Goal: Transaction & Acquisition: Book appointment/travel/reservation

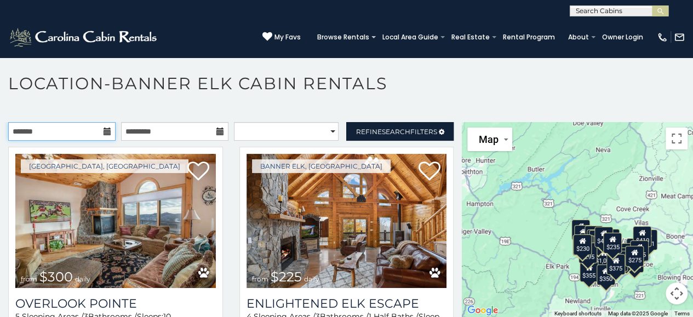
click at [99, 122] on input "text" at bounding box center [61, 131] width 107 height 19
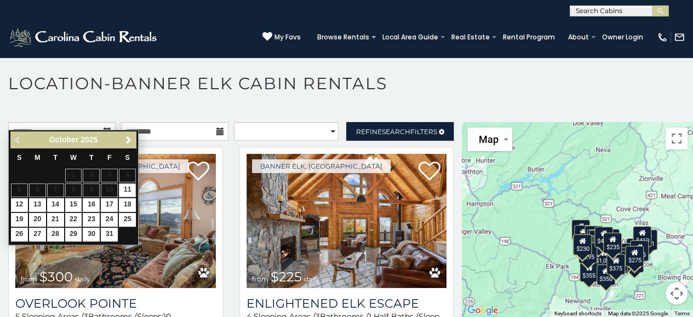
click at [130, 144] on span "Next" at bounding box center [128, 140] width 9 height 9
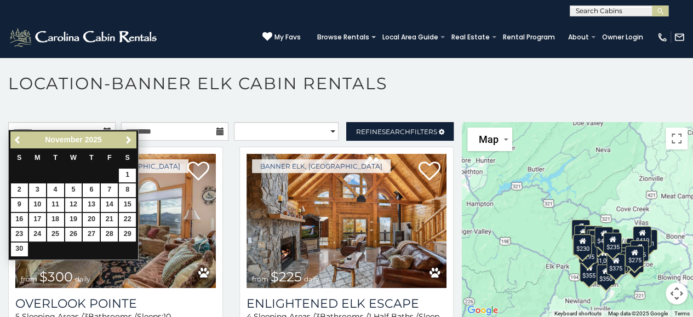
click at [128, 138] on span "Next" at bounding box center [128, 140] width 9 height 9
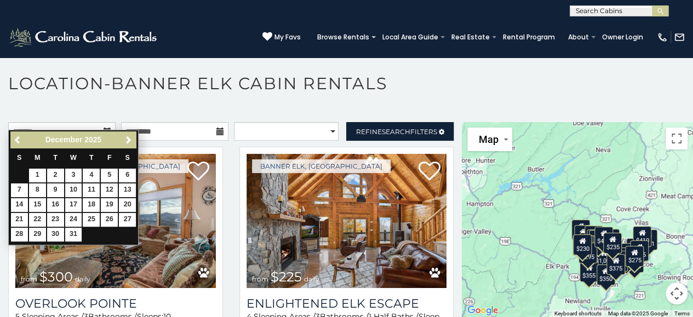
click at [128, 140] on span "Next" at bounding box center [128, 140] width 9 height 9
click at [126, 140] on span "Next" at bounding box center [128, 140] width 9 height 9
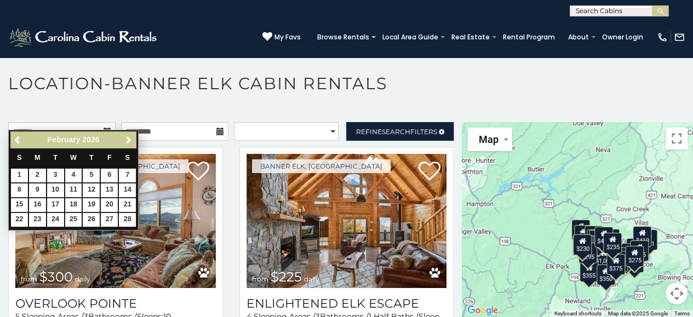
click at [126, 140] on span "Next" at bounding box center [128, 140] width 9 height 9
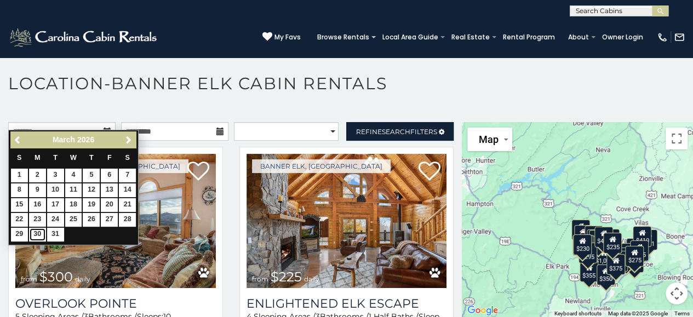
click at [39, 233] on link "30" at bounding box center [37, 235] width 17 height 14
type input "**********"
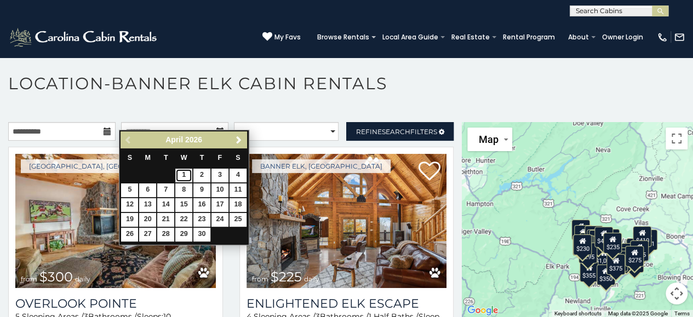
click at [184, 175] on link "1" at bounding box center [183, 176] width 17 height 14
type input "**********"
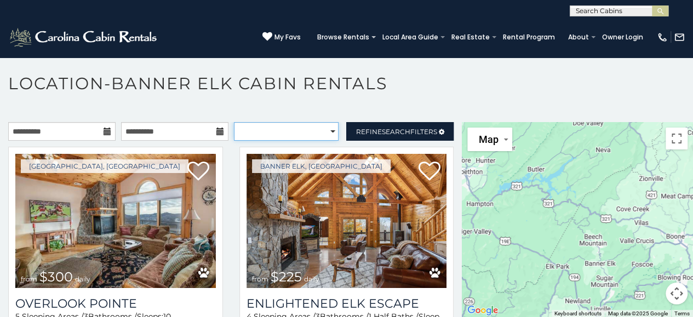
click at [324, 122] on select "**********" at bounding box center [286, 131] width 105 height 19
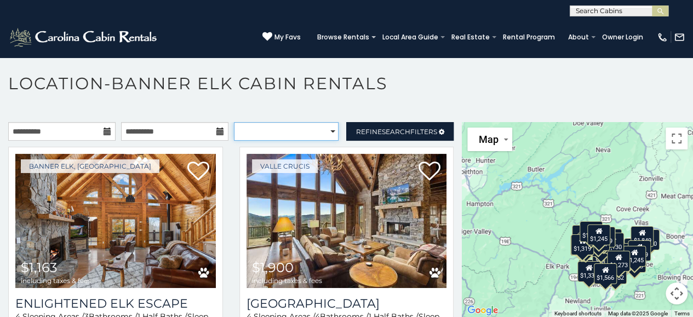
select select "*********"
click at [234, 122] on select "**********" at bounding box center [286, 131] width 105 height 19
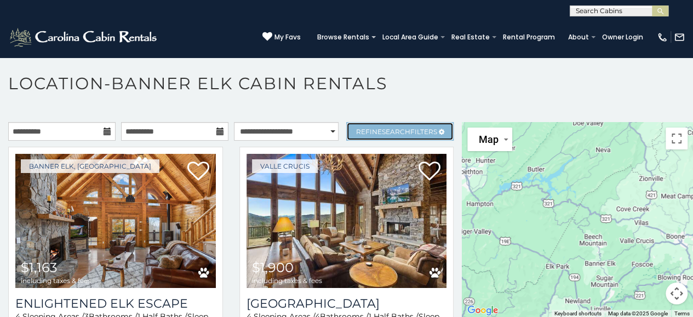
click at [404, 128] on span "Refine Search Filters" at bounding box center [396, 132] width 81 height 8
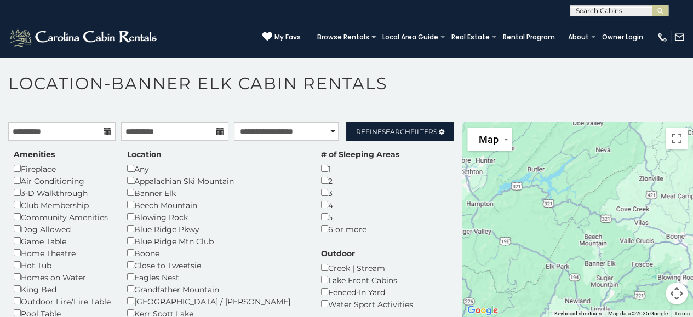
click at [427, 83] on h1 "Location-Banner Elk Cabin Rentals" at bounding box center [346, 88] width 693 height 31
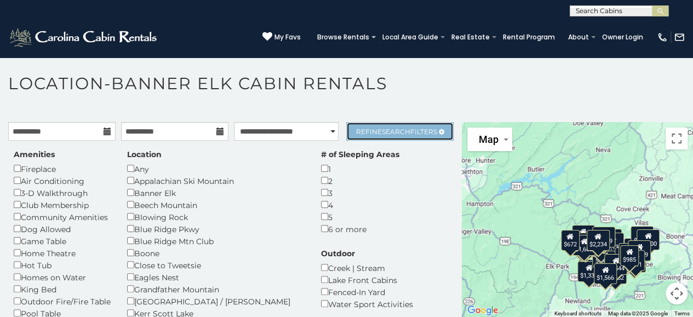
click at [396, 128] on span "Search" at bounding box center [396, 132] width 28 height 8
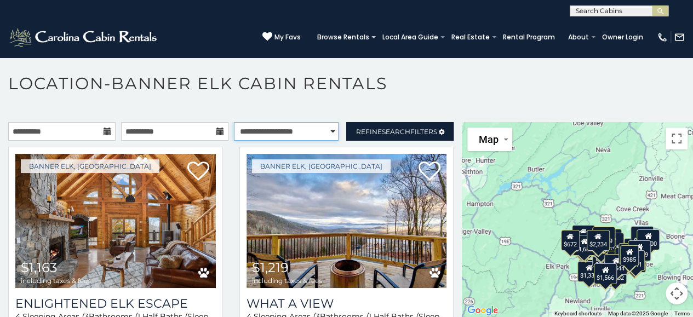
click at [287, 122] on select "**********" at bounding box center [286, 131] width 105 height 19
click at [234, 122] on select "**********" at bounding box center [286, 131] width 105 height 19
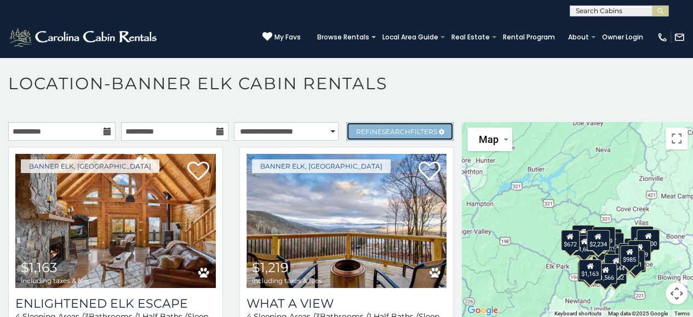
click at [346, 122] on link "Refine Search Filters" at bounding box center [399, 131] width 107 height 19
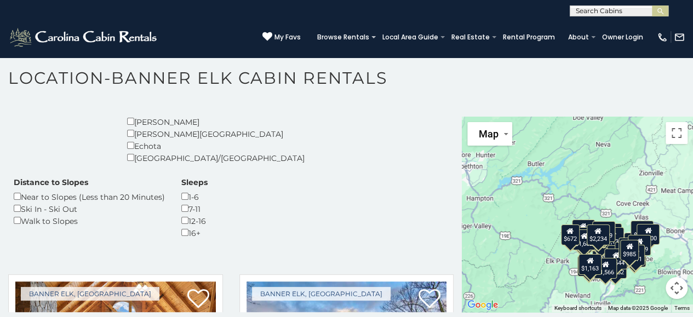
scroll to position [258, 0]
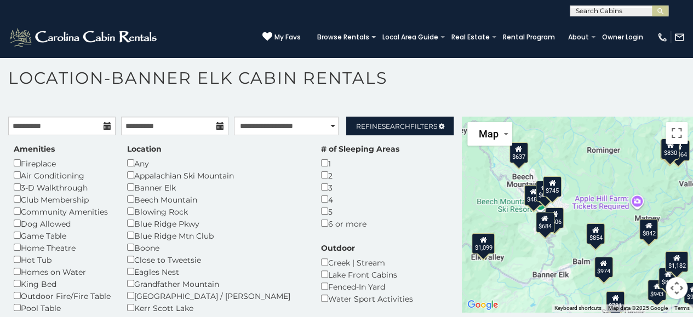
click at [527, 187] on div "$483" at bounding box center [533, 195] width 19 height 21
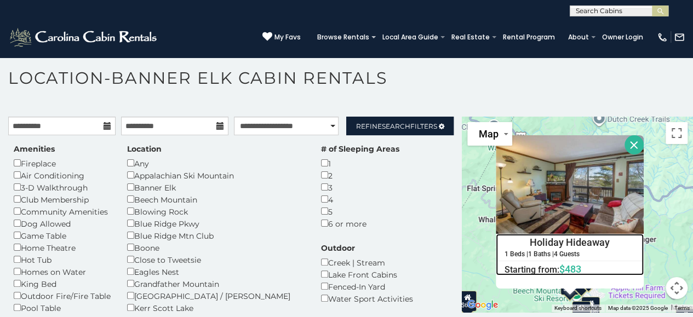
click at [568, 263] on span "$483" at bounding box center [570, 269] width 22 height 12
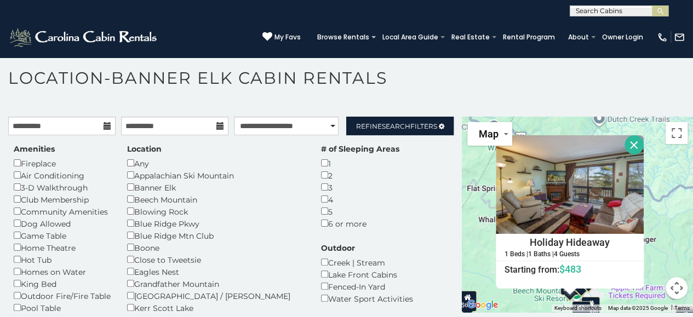
click at [636, 135] on button "Close" at bounding box center [634, 144] width 19 height 19
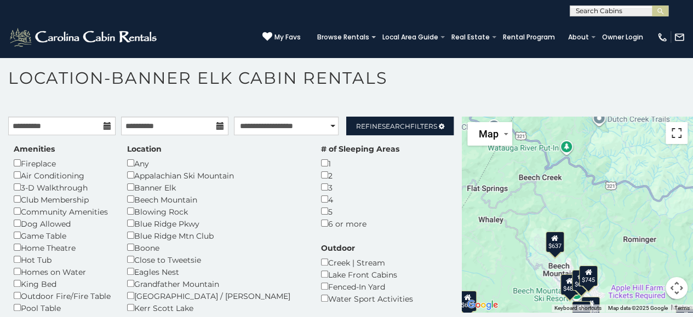
click at [674, 129] on button "Toggle fullscreen view" at bounding box center [677, 133] width 22 height 22
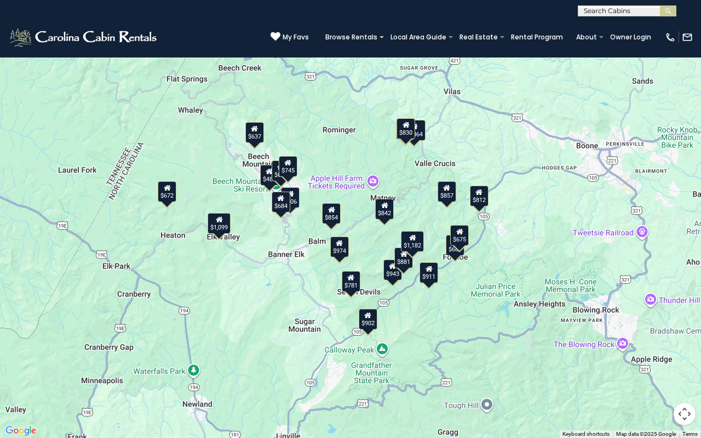
drag, startPoint x: 641, startPoint y: 326, endPoint x: 568, endPoint y: 210, distance: 136.9
click at [568, 210] on div "$672 $911 $637 $681 $812 $857 $902 $943 $1,064 $483 $506 $633 $646 $675 $684 $7…" at bounding box center [350, 219] width 701 height 438
click at [685, 317] on button "Map camera controls" at bounding box center [685, 414] width 22 height 22
click at [656, 317] on button "Zoom in" at bounding box center [657, 359] width 22 height 22
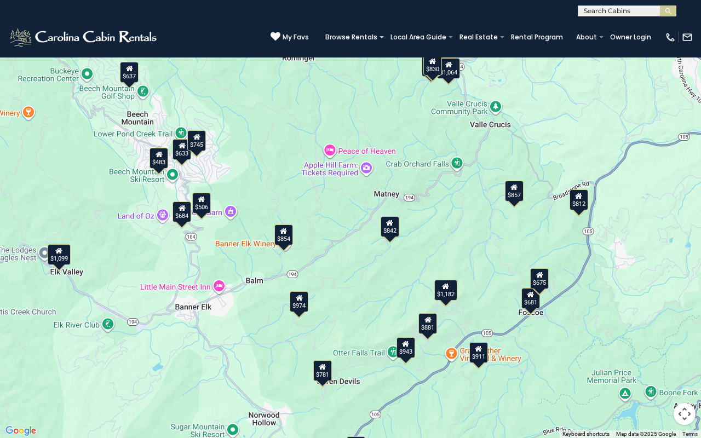
drag, startPoint x: 288, startPoint y: 167, endPoint x: 253, endPoint y: 190, distance: 41.9
click at [253, 190] on div "$672 $911 $637 $681 $812 $857 $902 $943 $1,064 $483 $506 $633 $646 $675 $684 $7…" at bounding box center [350, 219] width 701 height 438
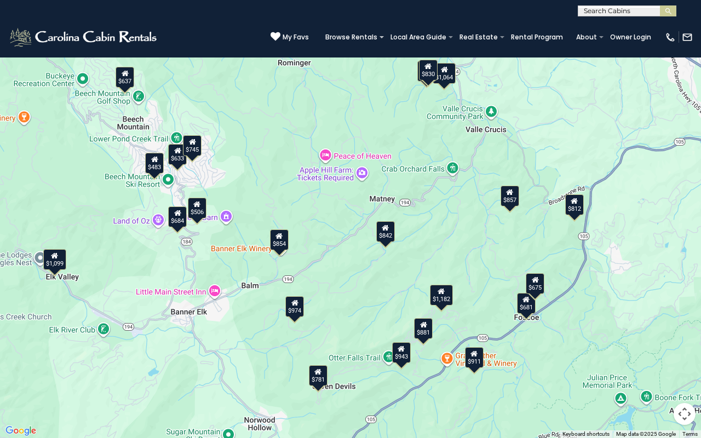
click at [689, 317] on button "Map camera controls" at bounding box center [685, 414] width 22 height 22
click at [663, 317] on button "Zoom in" at bounding box center [657, 359] width 22 height 22
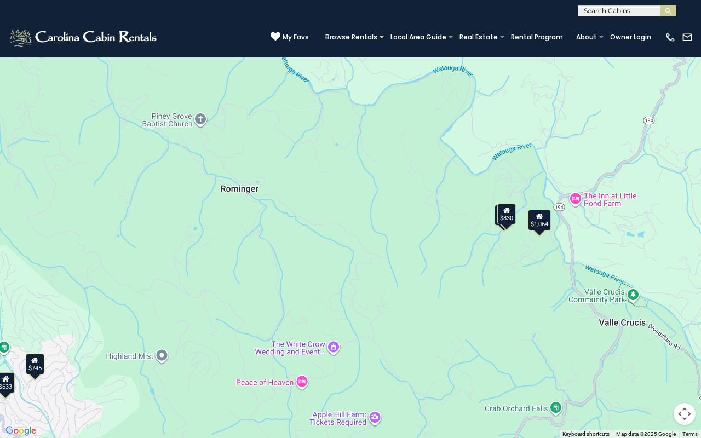
drag, startPoint x: 479, startPoint y: 82, endPoint x: 479, endPoint y: 367, distance: 284.3
click at [479, 317] on div "$672 $911 $637 $681 $812 $857 $902 $943 $1,064 $483 $506 $633 $646 $675 $684 $7…" at bounding box center [350, 219] width 701 height 438
click at [496, 226] on div "$672 $911 $637 $681 $812 $857 $902 $943 $1,064 $483 $506 $633 $646 $675 $684 $7…" at bounding box center [350, 219] width 701 height 438
click at [496, 220] on div "$646" at bounding box center [504, 215] width 19 height 21
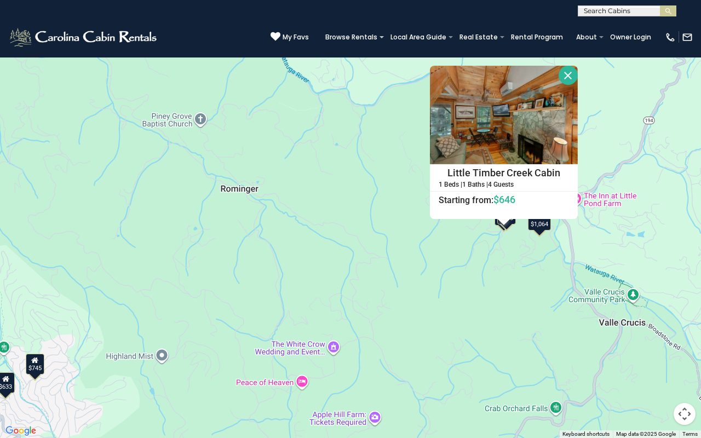
click at [496, 220] on div "$646" at bounding box center [504, 215] width 19 height 21
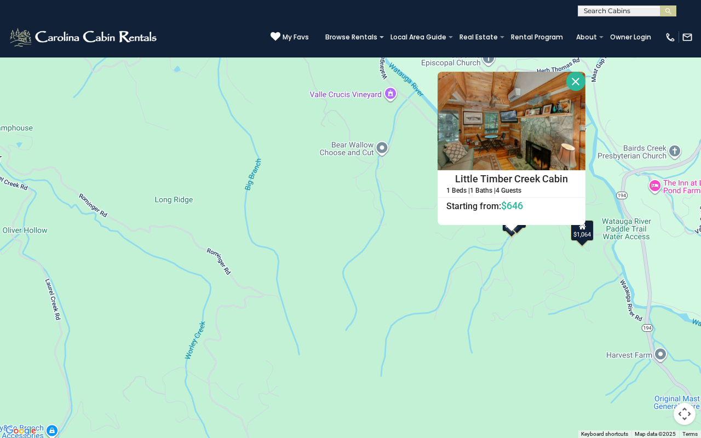
click at [573, 85] on button "Close" at bounding box center [575, 81] width 19 height 19
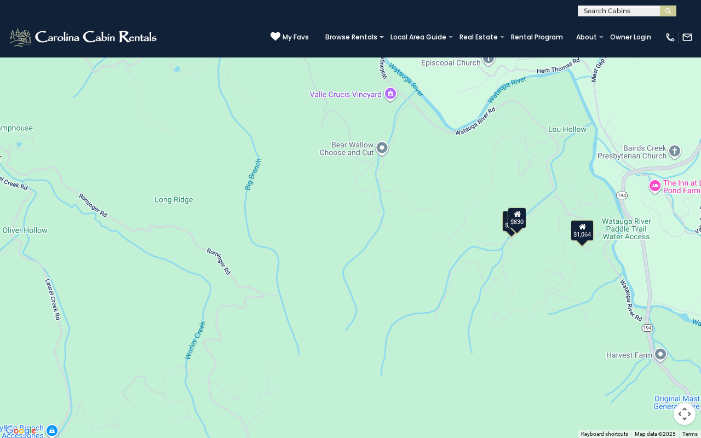
click at [684, 317] on div "$672 $911 $637 $681 $812 $857 $902 $943 $1,064 $483 $506 $633 $646 $675 $684 $7…" at bounding box center [350, 219] width 701 height 438
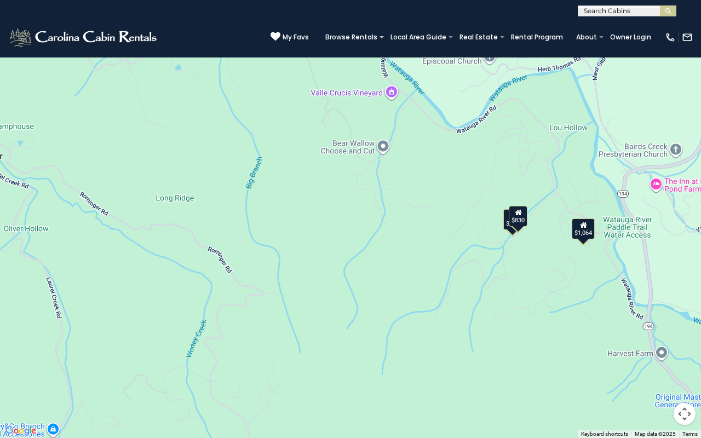
click at [684, 317] on button "Map camera controls" at bounding box center [685, 414] width 22 height 22
click at [658, 317] on button "Zoom out" at bounding box center [657, 414] width 22 height 22
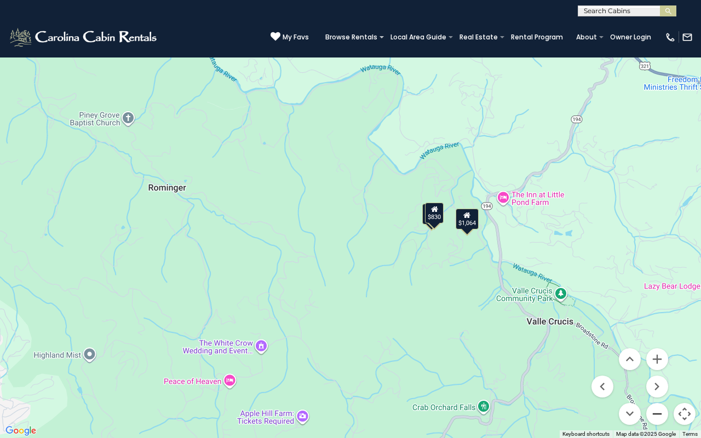
click at [658, 317] on button "Zoom out" at bounding box center [657, 414] width 22 height 22
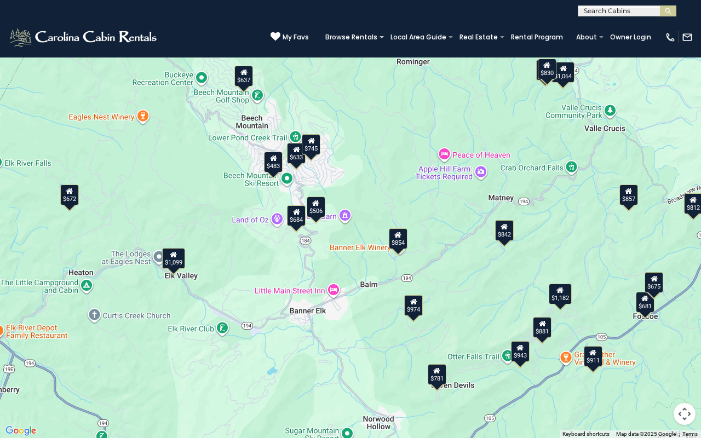
drag, startPoint x: 430, startPoint y: 262, endPoint x: 513, endPoint y: 173, distance: 121.7
click at [513, 173] on div "$672 $911 $637 $681 $812 $857 $902 $943 $1,064 $483 $506 $633 $646 $675 $684 $7…" at bounding box center [350, 219] width 701 height 438
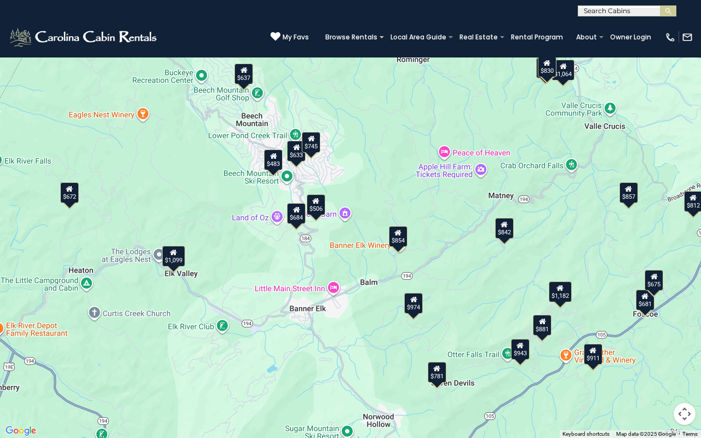
click at [314, 211] on div "$506" at bounding box center [316, 204] width 19 height 21
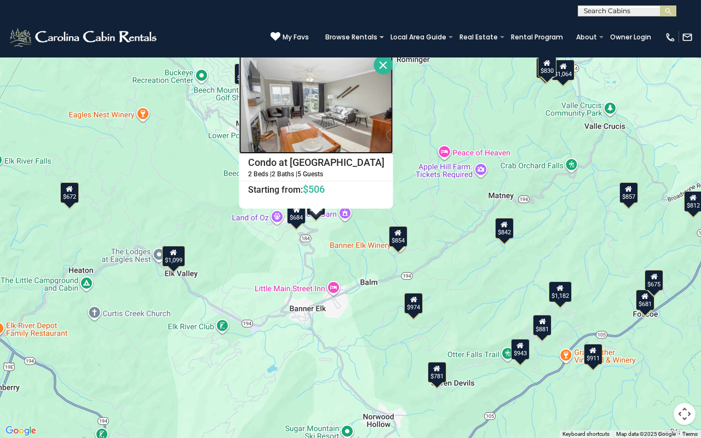
click at [332, 98] on img at bounding box center [316, 104] width 154 height 99
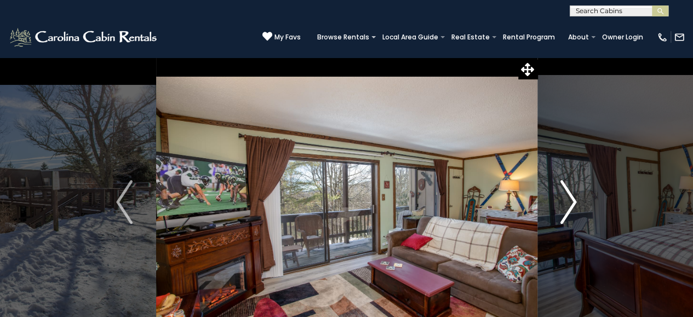
click at [558, 204] on button "Next" at bounding box center [568, 202] width 63 height 290
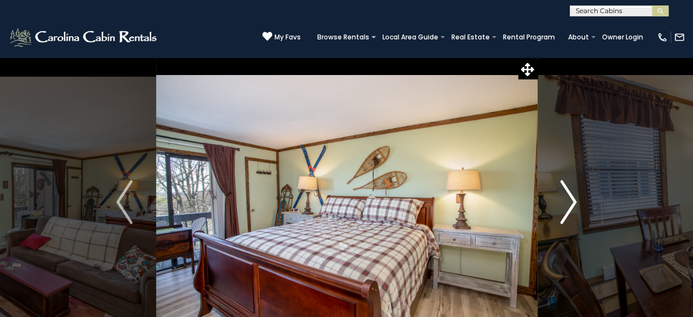
click at [558, 204] on button "Next" at bounding box center [568, 202] width 63 height 290
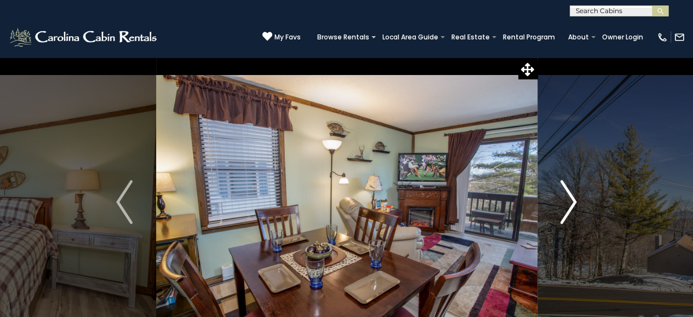
click at [558, 204] on button "Next" at bounding box center [568, 202] width 63 height 290
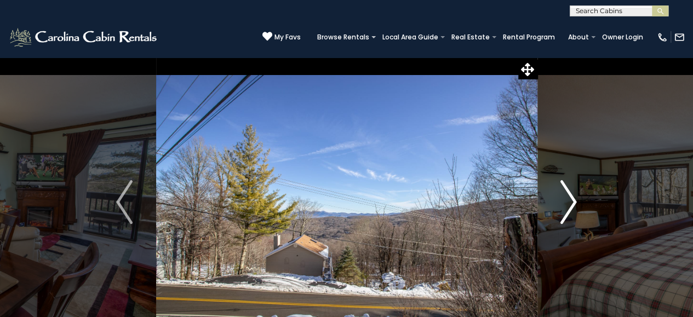
click at [558, 204] on button "Next" at bounding box center [568, 202] width 63 height 290
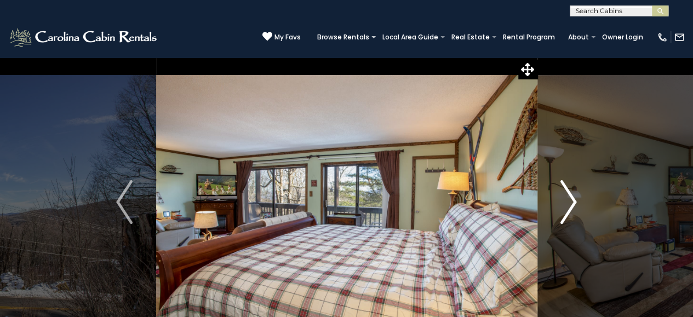
click at [558, 204] on button "Next" at bounding box center [568, 202] width 63 height 290
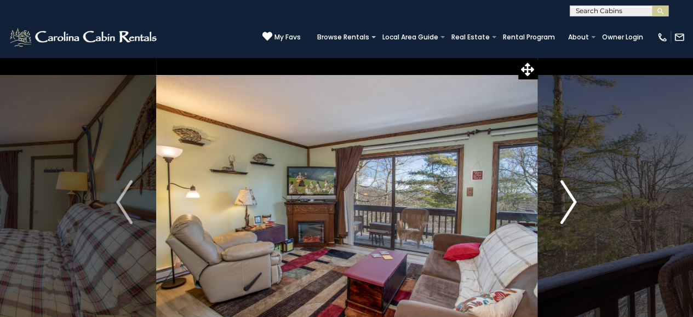
click at [558, 204] on button "Next" at bounding box center [568, 202] width 63 height 290
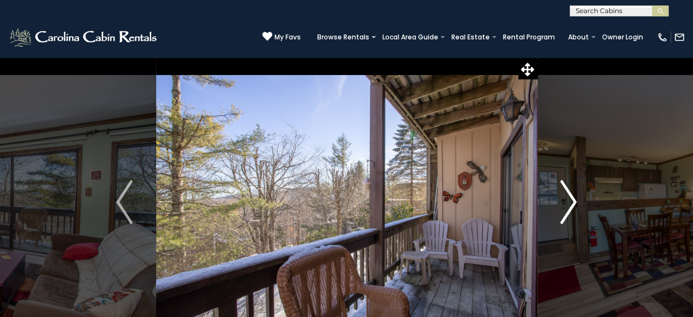
click at [558, 204] on button "Next" at bounding box center [568, 202] width 63 height 290
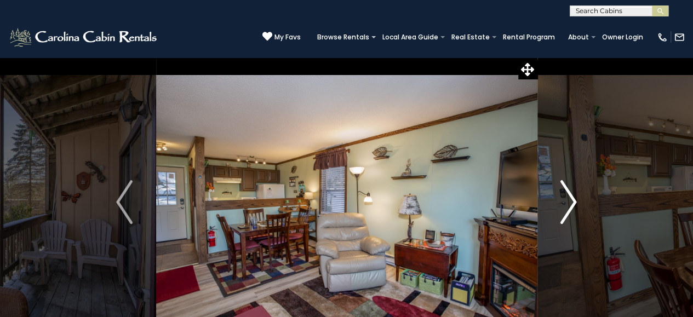
click at [558, 204] on button "Next" at bounding box center [568, 202] width 63 height 290
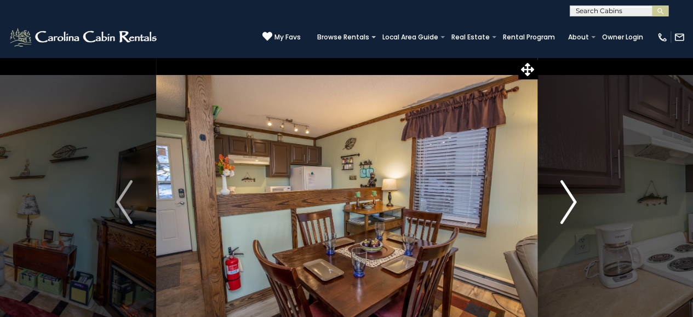
click at [558, 204] on button "Next" at bounding box center [568, 202] width 63 height 290
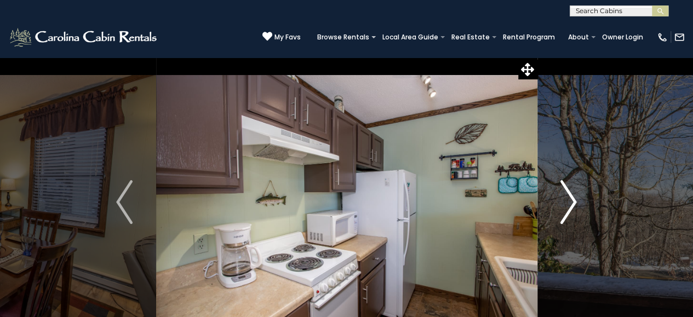
click at [558, 204] on button "Next" at bounding box center [568, 202] width 63 height 290
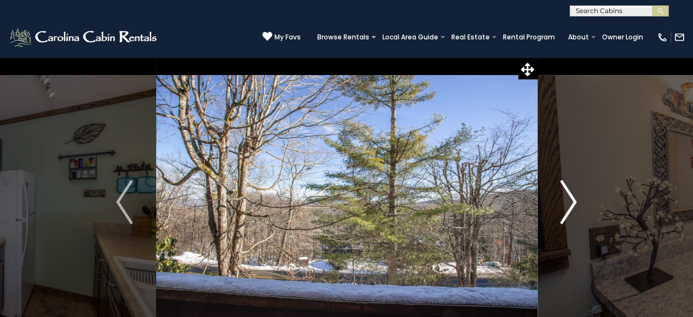
click at [558, 204] on button "Next" at bounding box center [568, 202] width 63 height 290
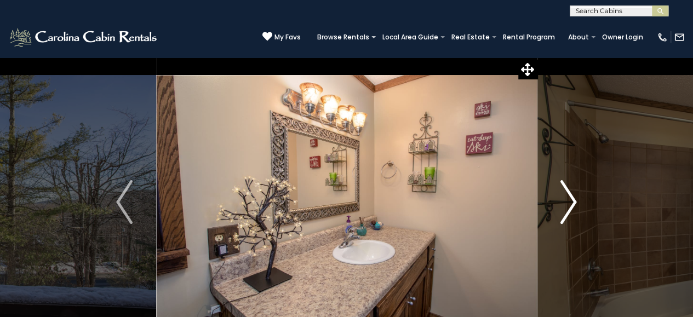
click at [537, 69] on span at bounding box center [527, 69] width 19 height 19
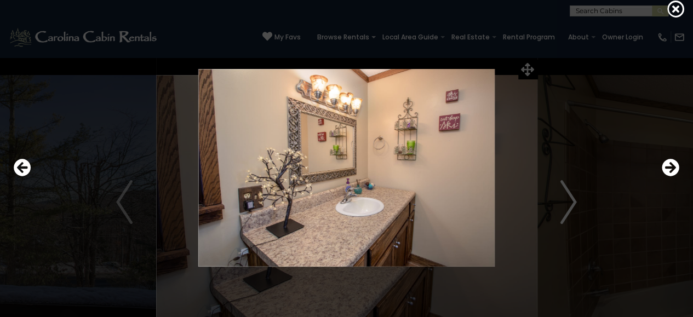
click at [537, 69] on img at bounding box center [346, 168] width 563 height 198
click at [670, 18] on div at bounding box center [346, 158] width 693 height 317
click at [674, 8] on icon at bounding box center [676, 9] width 18 height 18
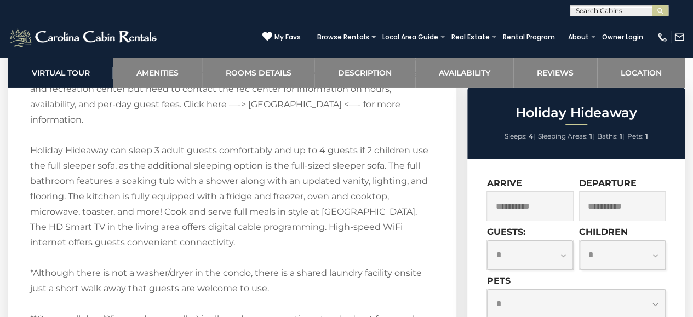
scroll to position [1903, 0]
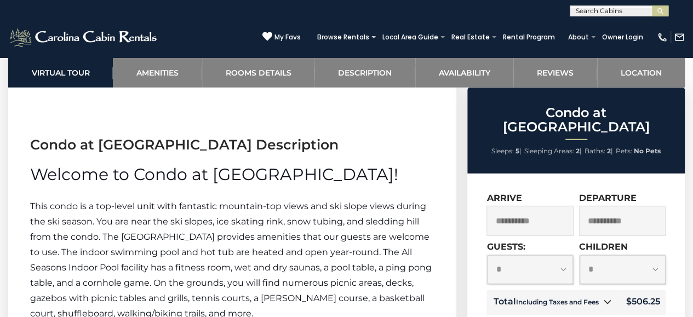
scroll to position [1534, 0]
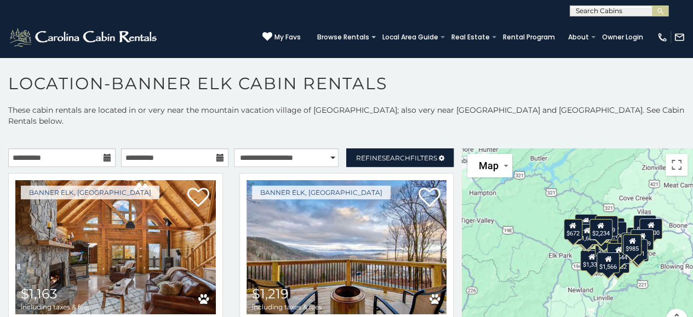
scroll to position [5, 0]
